Goal: Task Accomplishment & Management: Complete application form

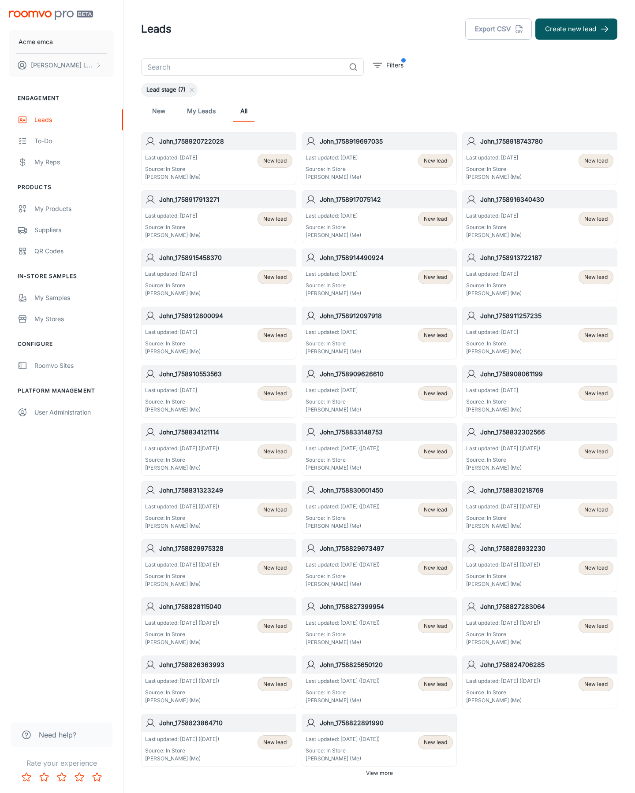
click at [576, 29] on button "Create new lead" at bounding box center [576, 29] width 82 height 21
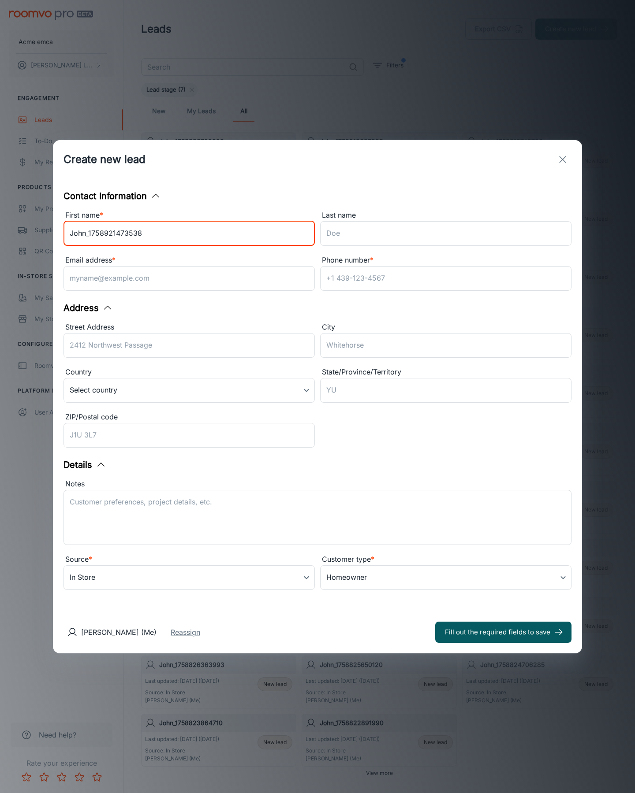
type input "John_1758921473538"
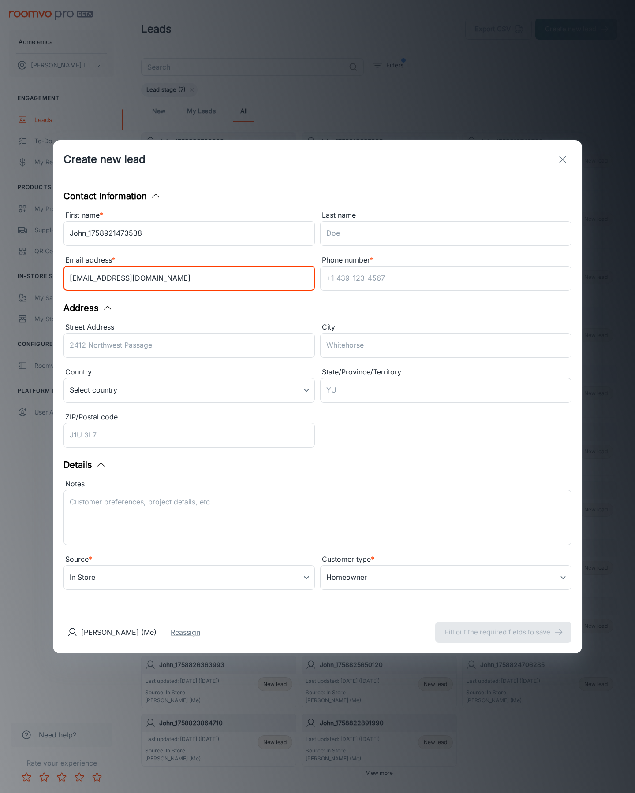
type input "[EMAIL_ADDRESS][DOMAIN_NAME]"
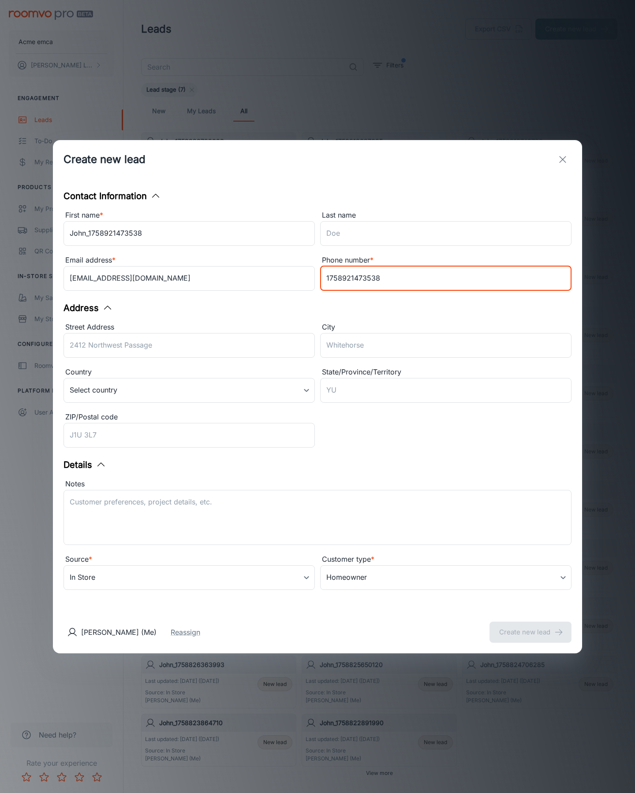
type input "1758921473538"
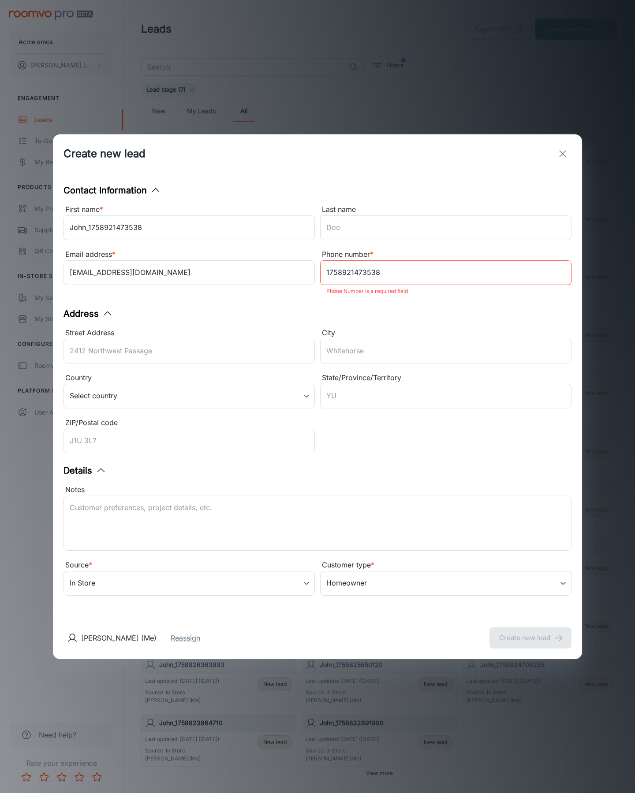
click at [530, 632] on button "Create new lead" at bounding box center [530, 638] width 82 height 21
